Goal: Register for event/course

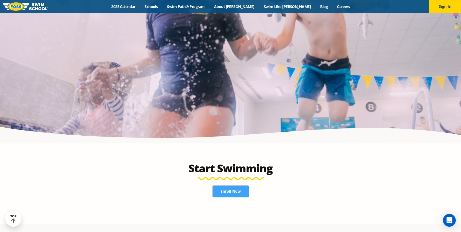
scroll to position [1052, 0]
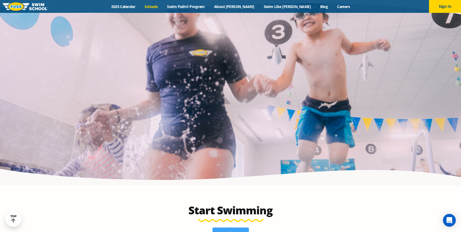
click at [163, 6] on link "Schools" at bounding box center [151, 6] width 22 height 5
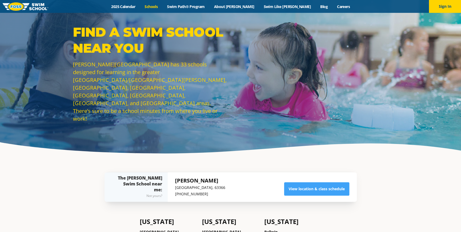
scroll to position [97, 0]
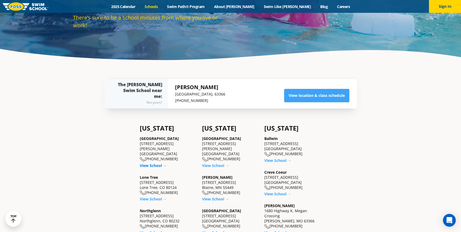
click at [160, 163] on link "View School →" at bounding box center [153, 165] width 27 height 5
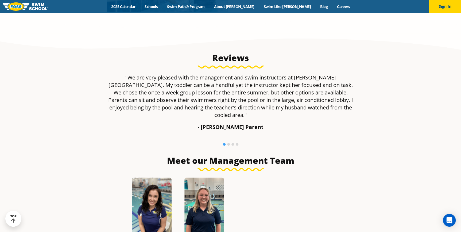
scroll to position [389, 0]
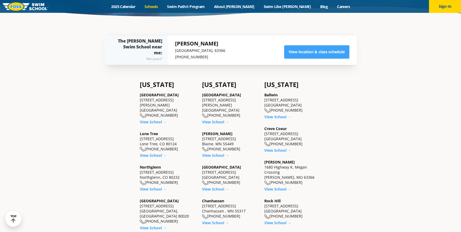
scroll to position [146, 0]
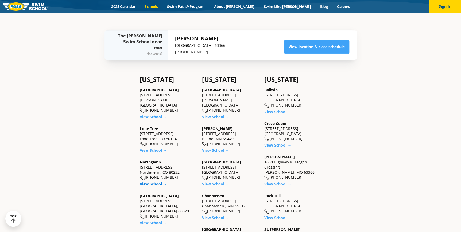
click at [154, 181] on link "View School →" at bounding box center [153, 183] width 27 height 5
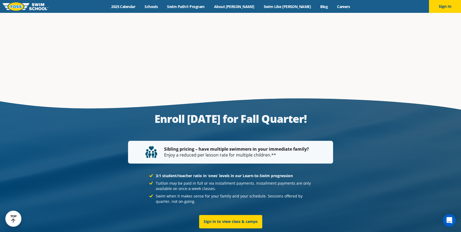
scroll to position [1215, 0]
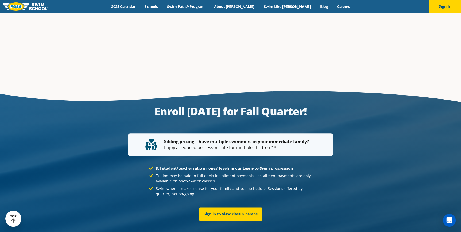
click at [430, 91] on div at bounding box center [230, 178] width 461 height 185
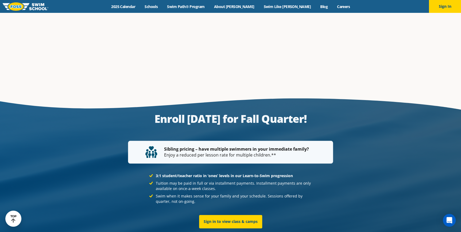
click at [445, 116] on div at bounding box center [230, 185] width 461 height 185
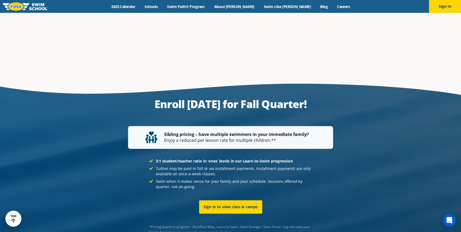
scroll to position [1215, 0]
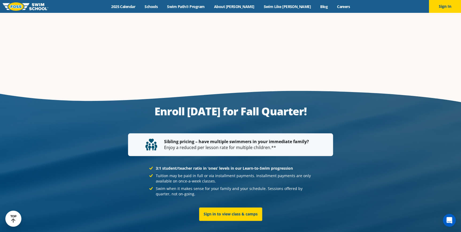
click at [439, 123] on div at bounding box center [230, 178] width 461 height 185
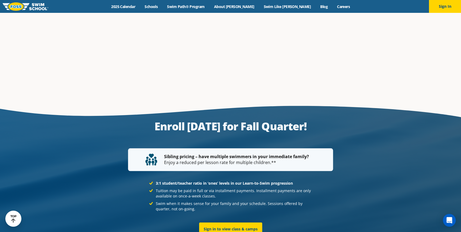
scroll to position [1222, 0]
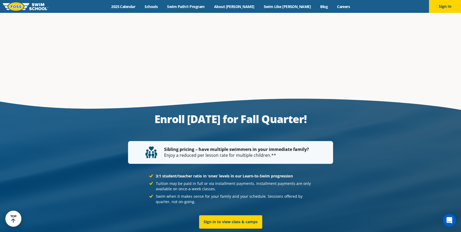
click at [429, 152] on div at bounding box center [230, 185] width 461 height 185
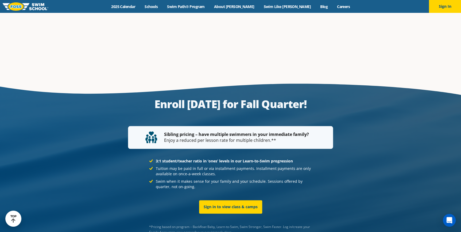
scroll to position [1215, 0]
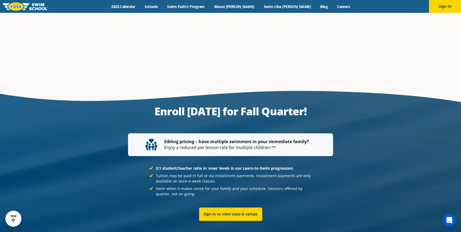
click at [454, 148] on div at bounding box center [230, 178] width 461 height 185
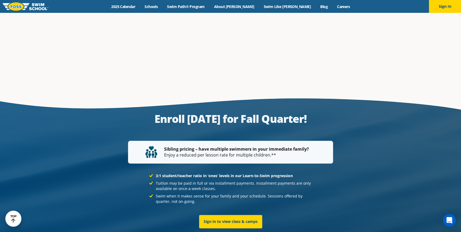
click at [422, 93] on section "Enroll [DATE] for Fall Quarter! Sibling pricing – have multiple swimmers in you…" at bounding box center [230, 185] width 461 height 185
